Goal: Find contact information: Find contact information

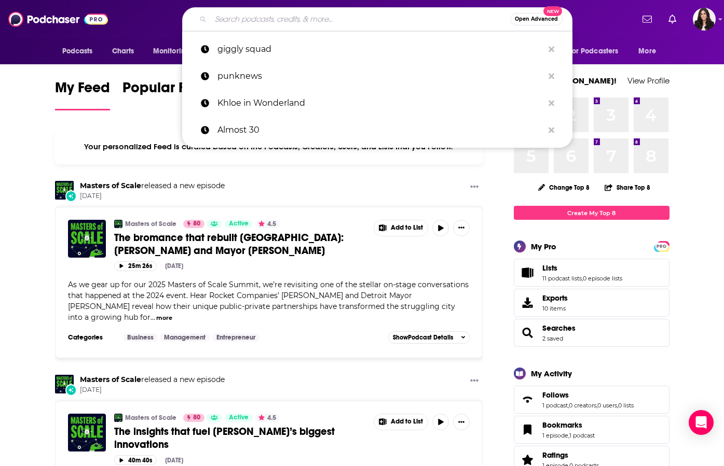
click at [308, 13] on input "Search podcasts, credits, & more..." at bounding box center [360, 19] width 299 height 17
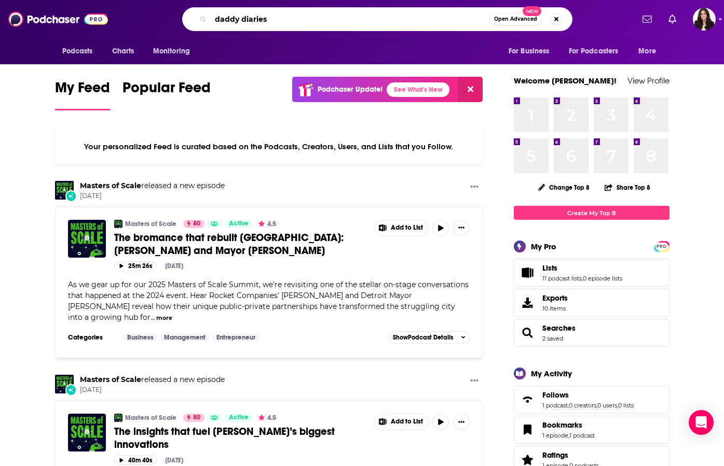
type input "daddy diaries"
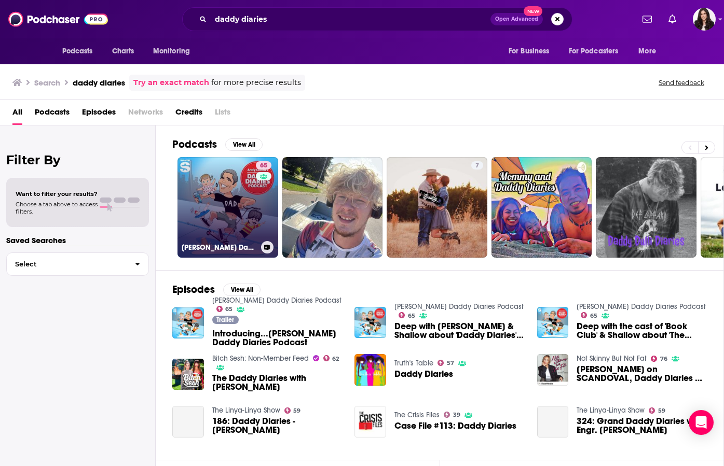
click at [233, 221] on link "65 [PERSON_NAME] Daddy Diaries Podcast" at bounding box center [227, 207] width 101 height 101
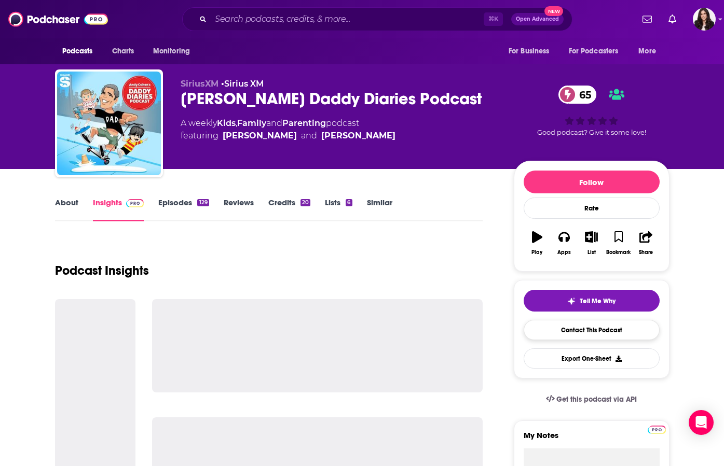
click at [575, 326] on link "Contact This Podcast" at bounding box center [592, 330] width 136 height 20
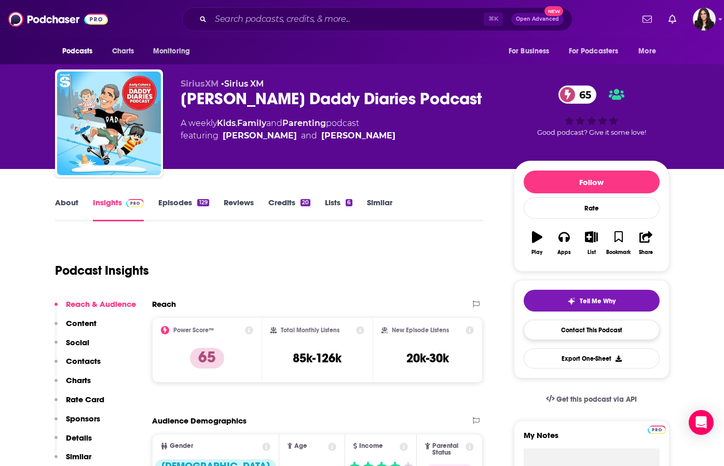
click at [594, 326] on link "Contact This Podcast" at bounding box center [592, 330] width 136 height 20
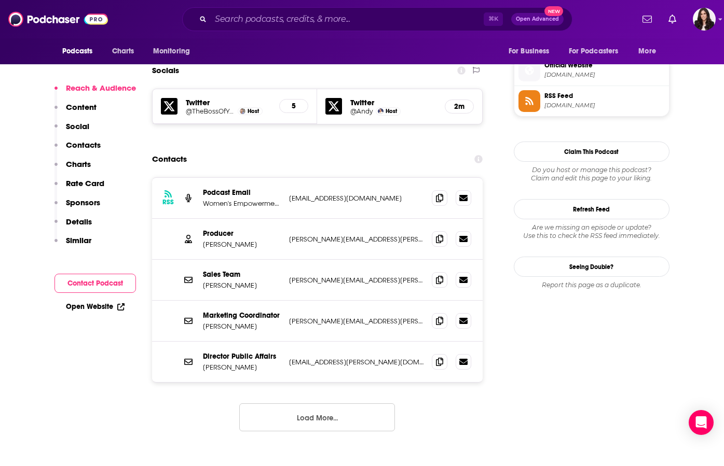
scroll to position [926, 0]
click at [438, 235] on icon at bounding box center [439, 239] width 7 height 8
